Goal: Entertainment & Leisure: Consume media (video, audio)

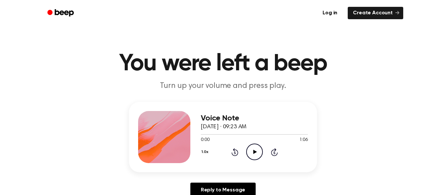
click at [252, 153] on icon "Play Audio" at bounding box center [254, 152] width 17 height 17
click at [246, 156] on icon "Pause Audio" at bounding box center [254, 152] width 17 height 17
click at [246, 156] on icon "Play Audio" at bounding box center [254, 152] width 17 height 17
click at [234, 151] on icon at bounding box center [234, 152] width 7 height 8
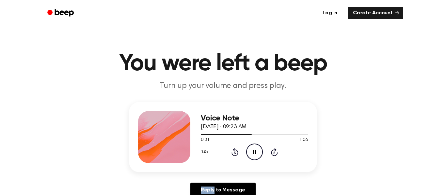
click at [234, 151] on icon at bounding box center [234, 152] width 7 height 8
click at [237, 151] on icon at bounding box center [234, 152] width 7 height 8
click at [236, 152] on icon "Rewind 5 seconds" at bounding box center [234, 152] width 7 height 8
click at [265, 138] on div "0:39 1:06" at bounding box center [254, 140] width 107 height 7
